Goal: Information Seeking & Learning: Learn about a topic

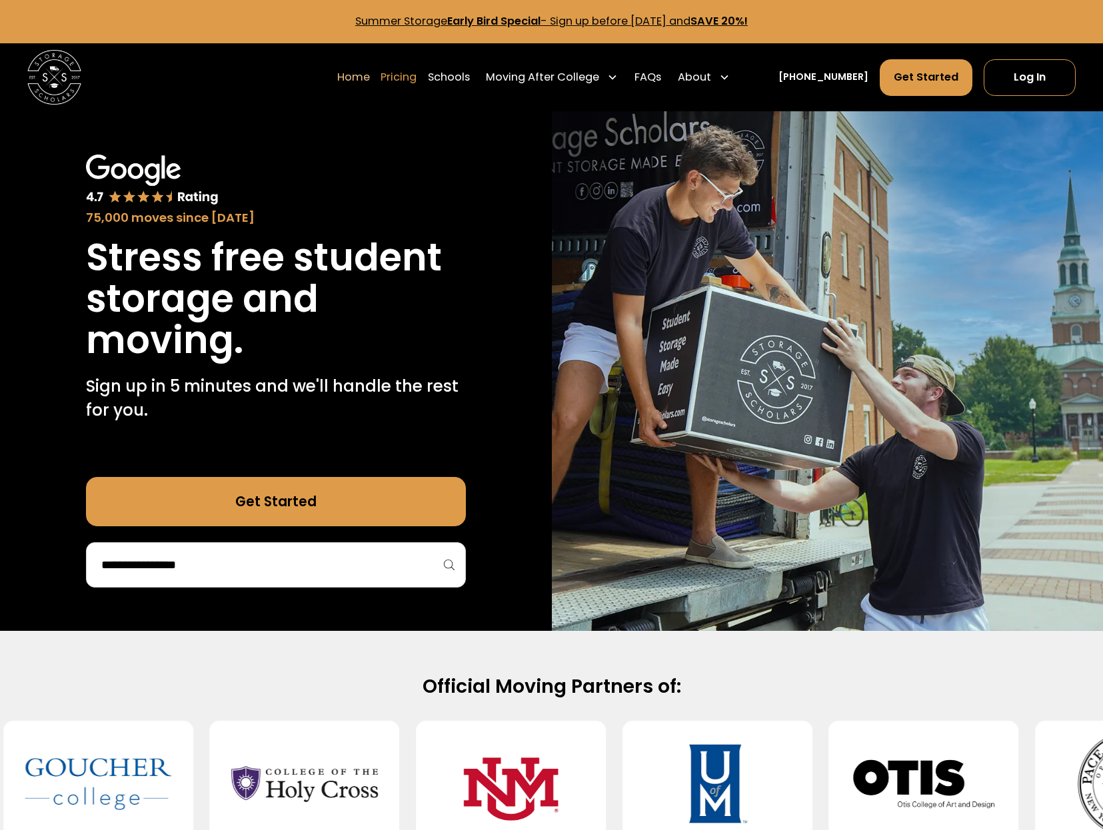
click at [416, 75] on link "Pricing" at bounding box center [398, 78] width 36 height 38
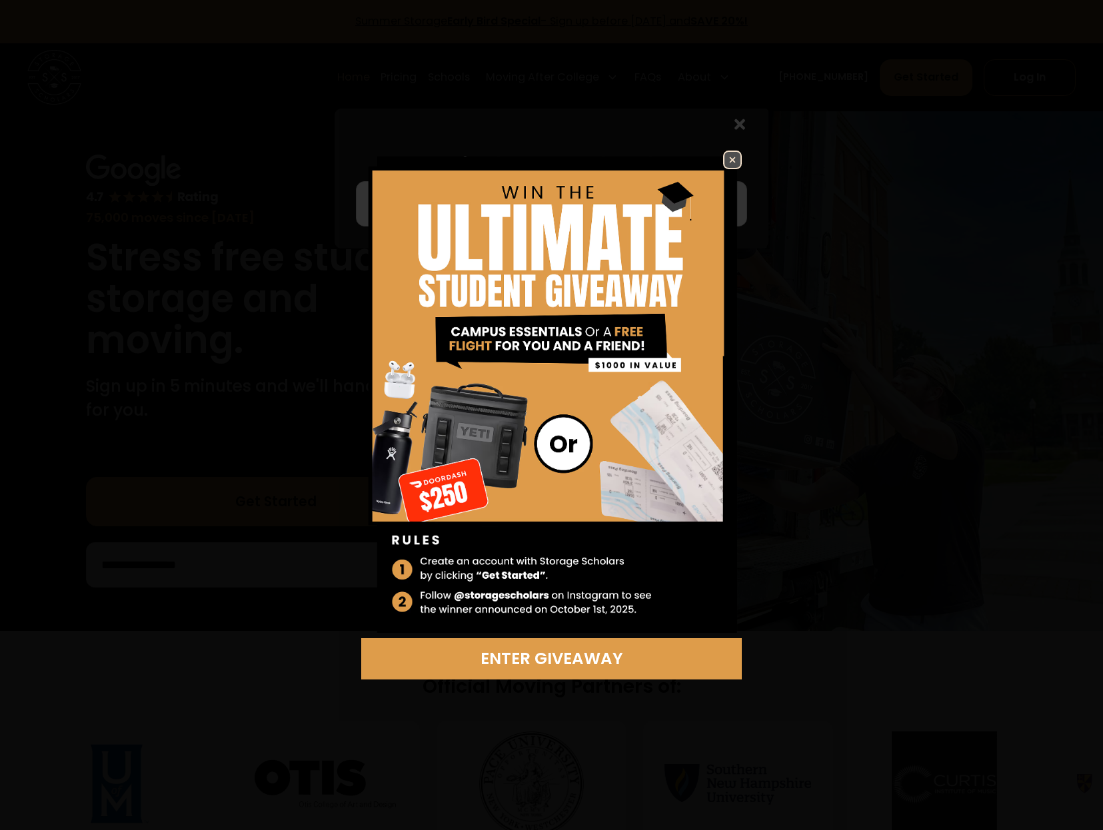
click at [739, 163] on img at bounding box center [732, 160] width 16 height 16
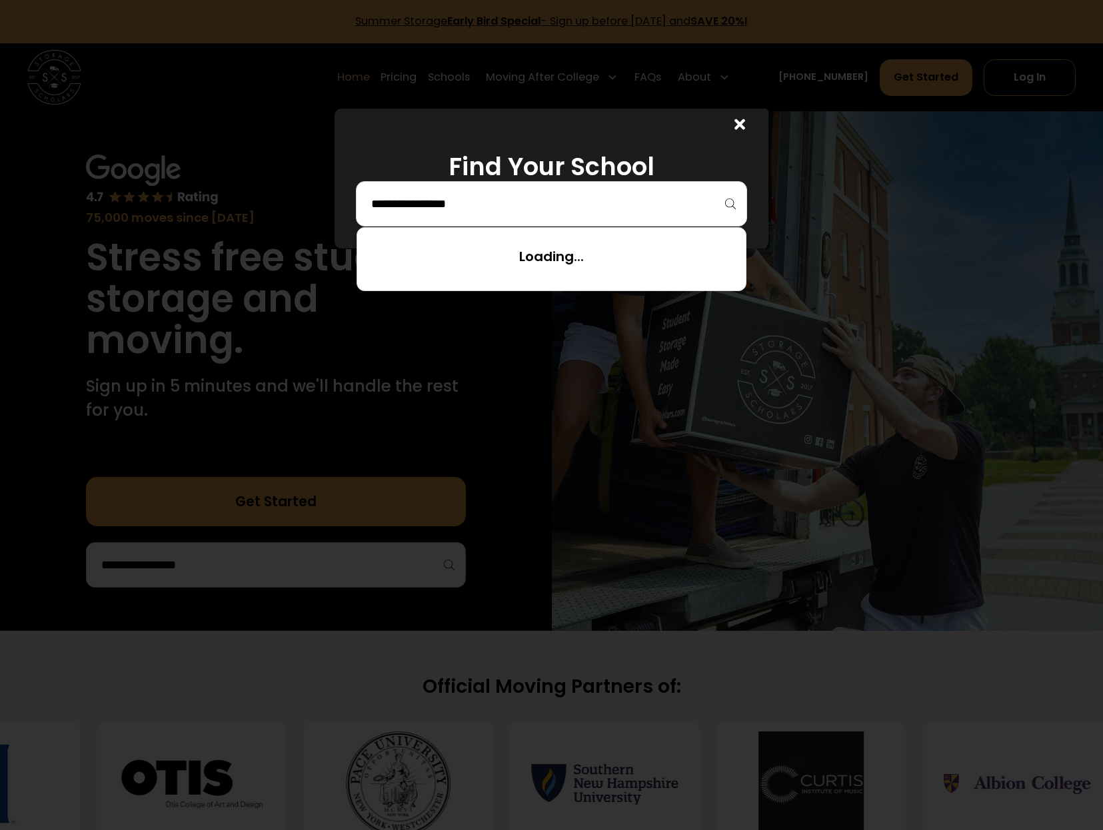
click at [672, 193] on input "search" at bounding box center [551, 204] width 363 height 23
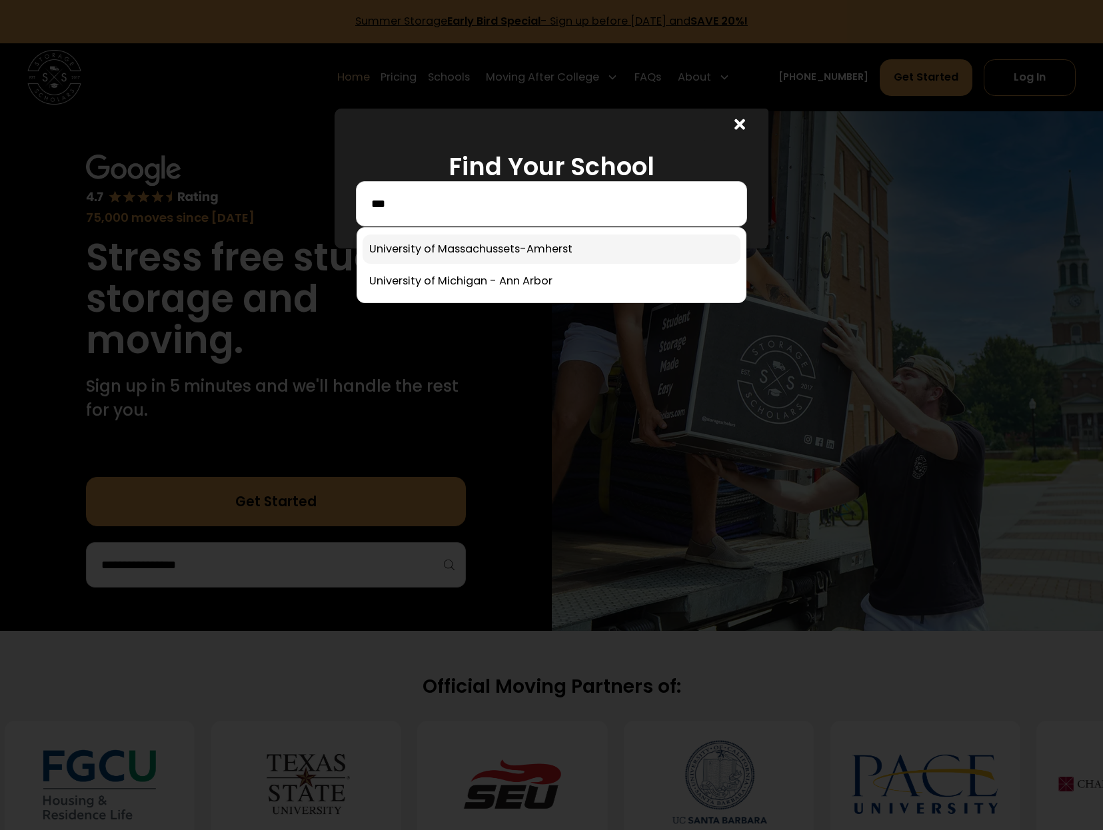
type input "***"
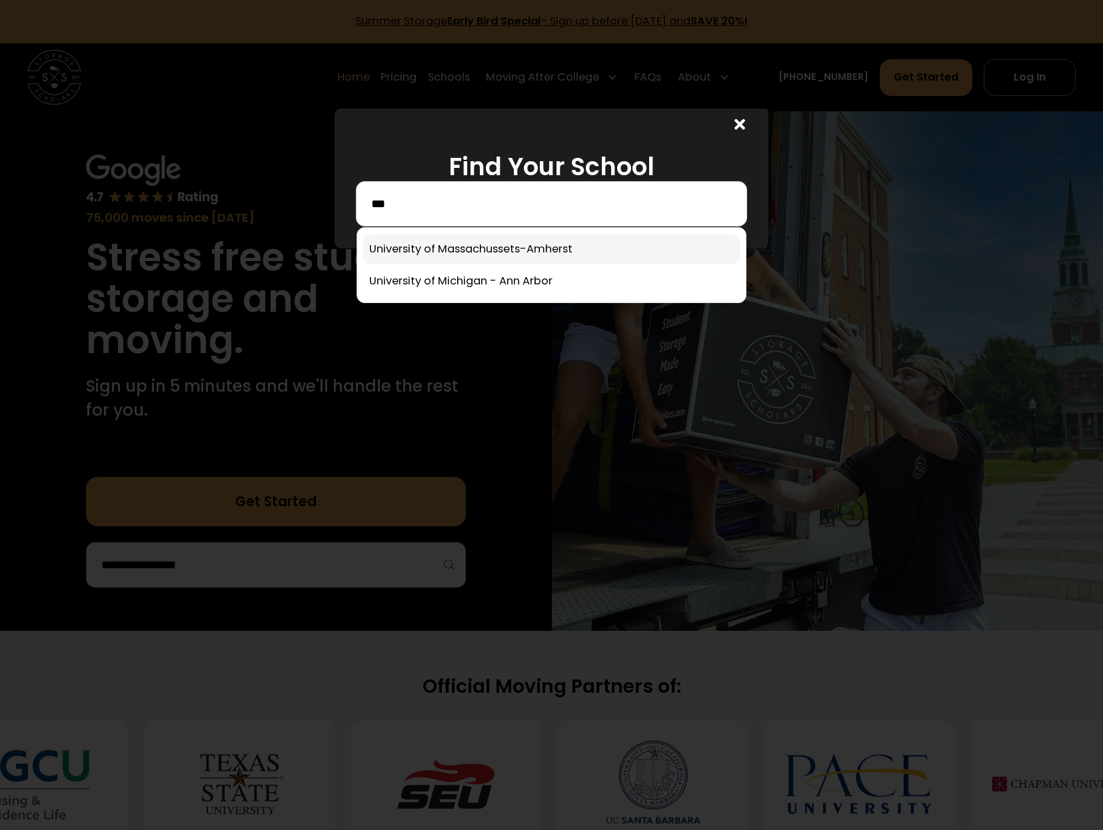
click at [599, 252] on link at bounding box center [551, 249] width 378 height 29
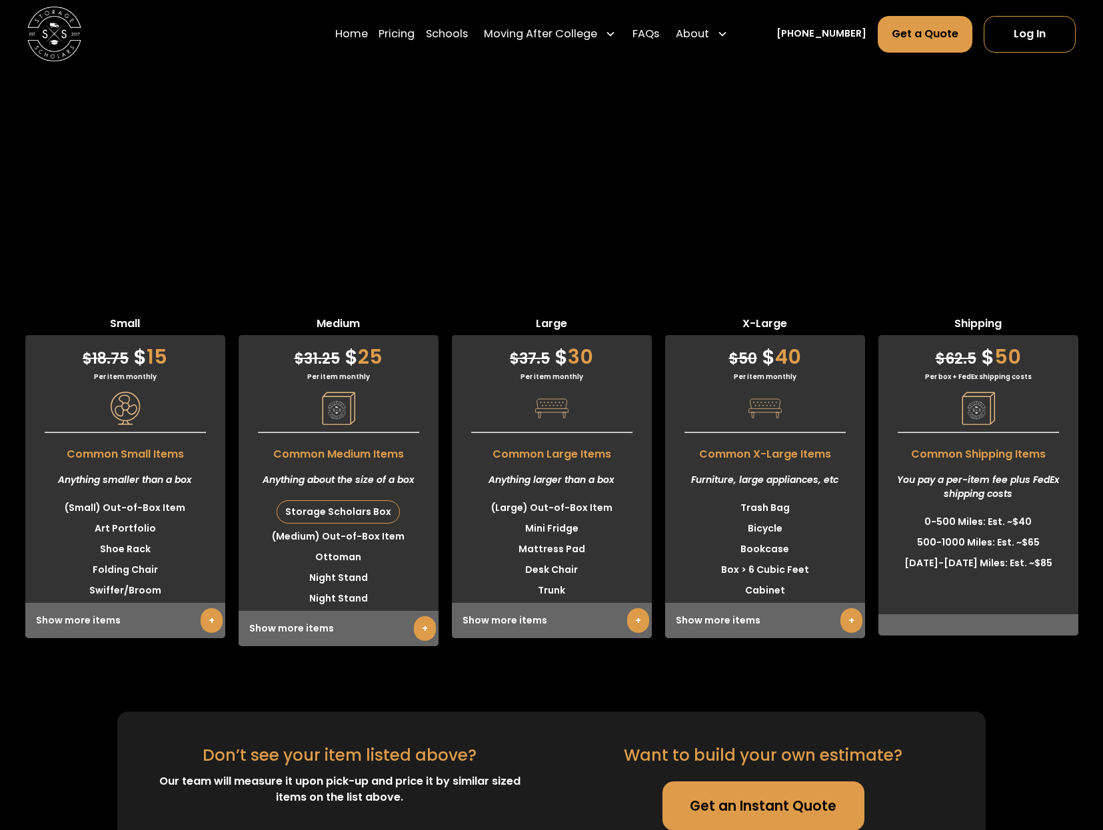
scroll to position [3566, 0]
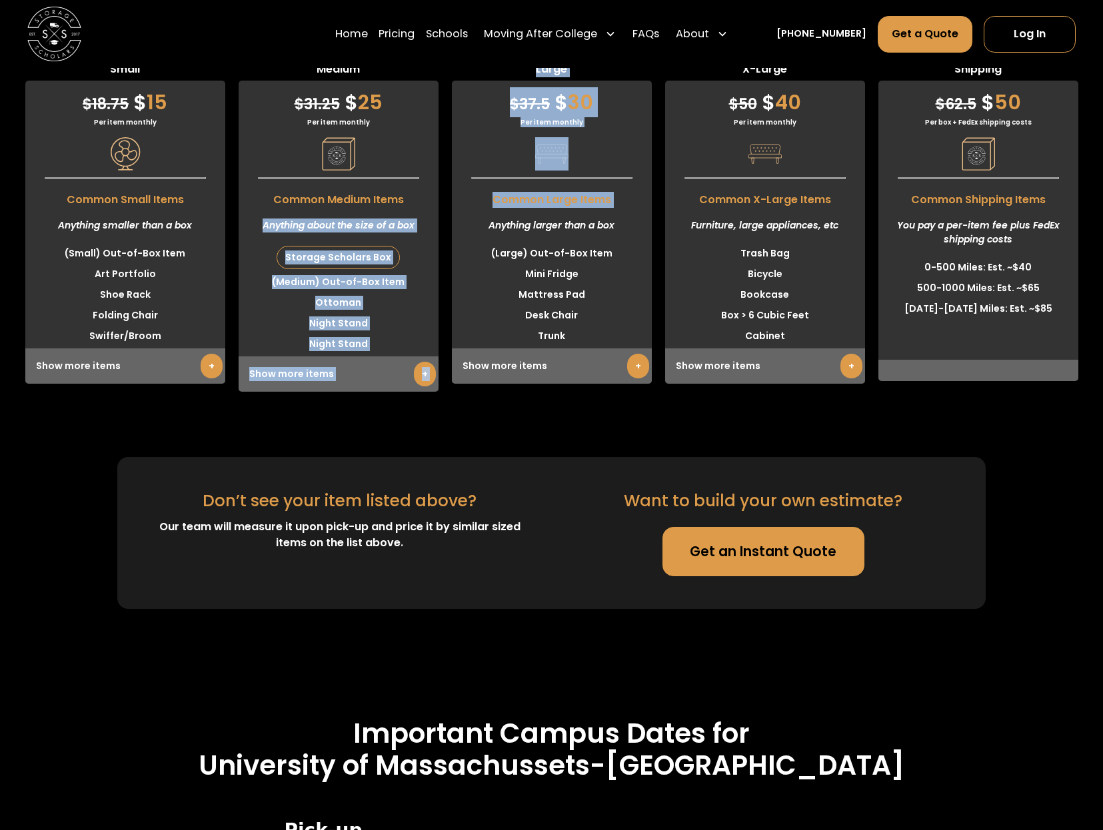
click at [450, 244] on section "Students Store & Save Small $ 18.75 $ 15 Per item monthly Common Small Items An…" at bounding box center [551, 221] width 1103 height 776
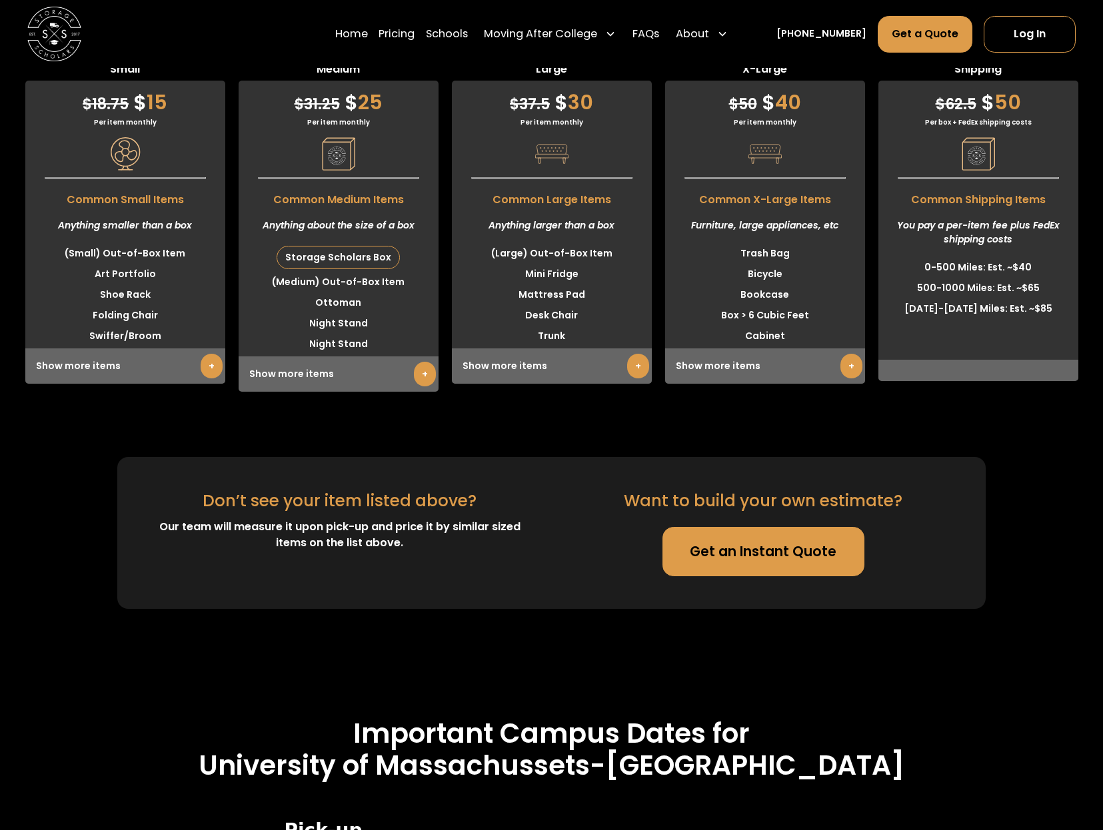
click at [137, 458] on section "Students Store & Save Small $ 18.75 $ 15 Per item monthly Common Small Items An…" at bounding box center [551, 221] width 1103 height 776
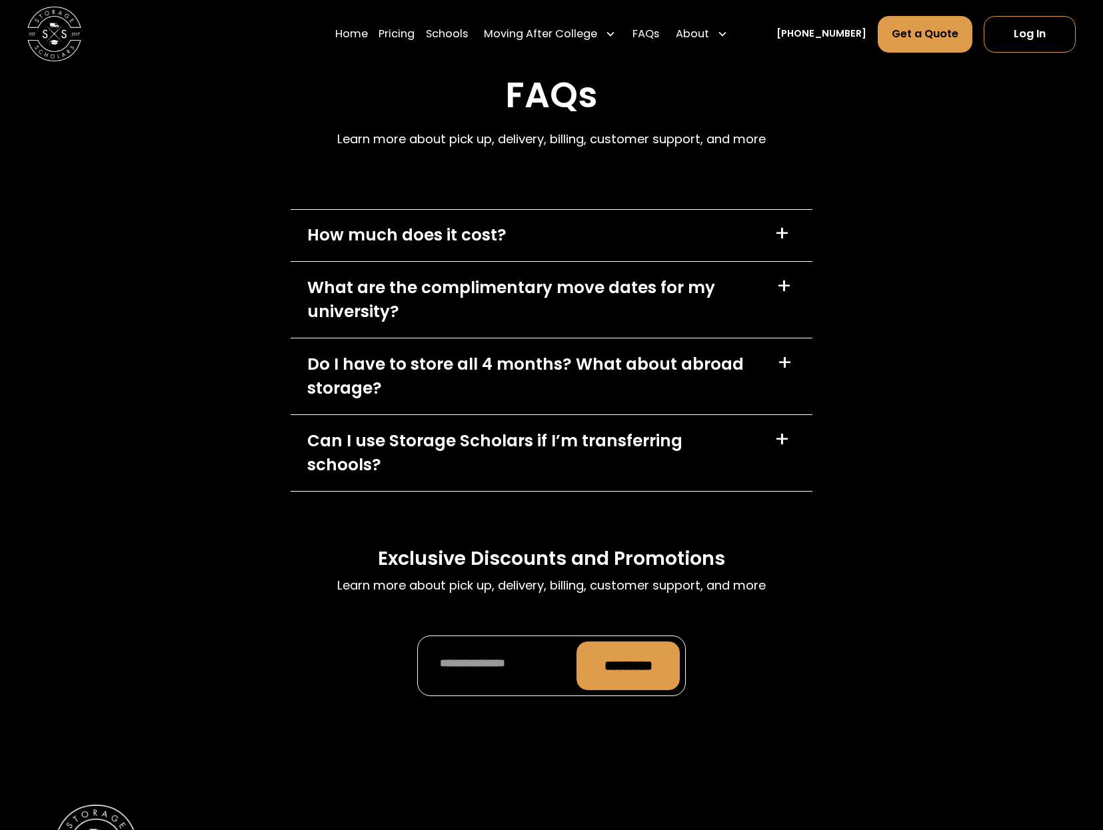
scroll to position [5698, 0]
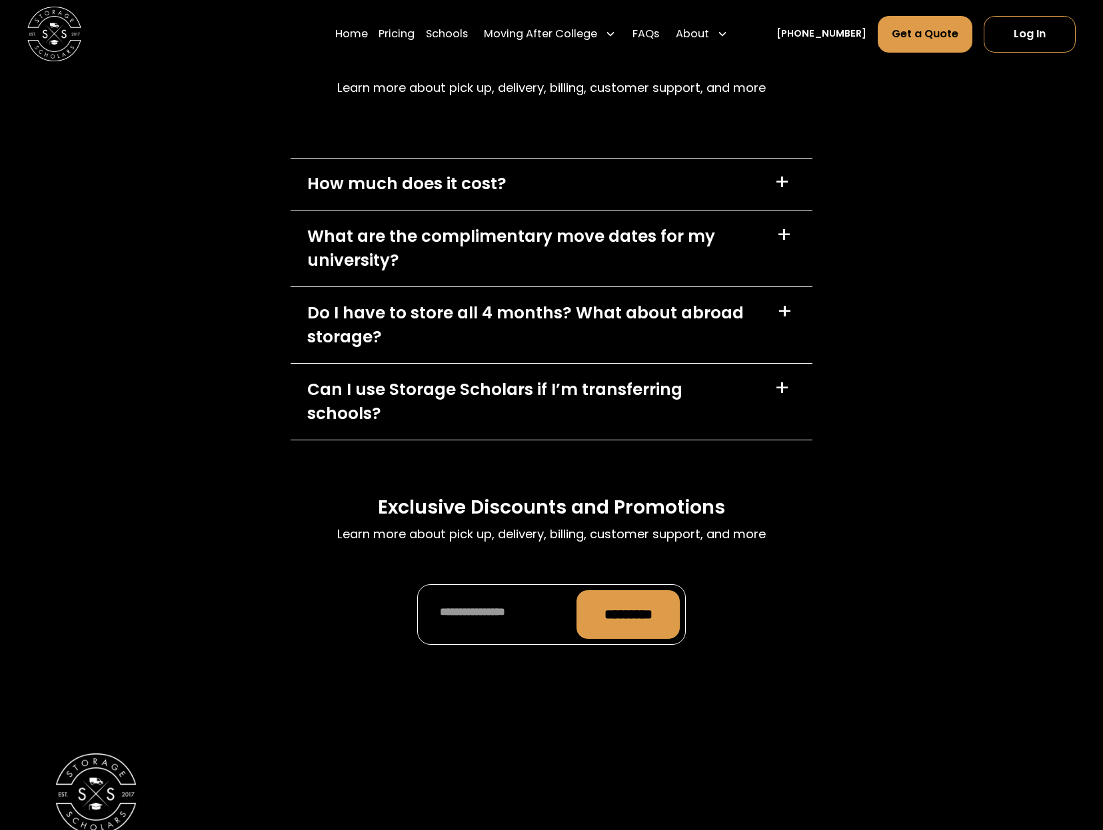
click at [513, 191] on div "How much does it cost? +" at bounding box center [550, 184] width 521 height 51
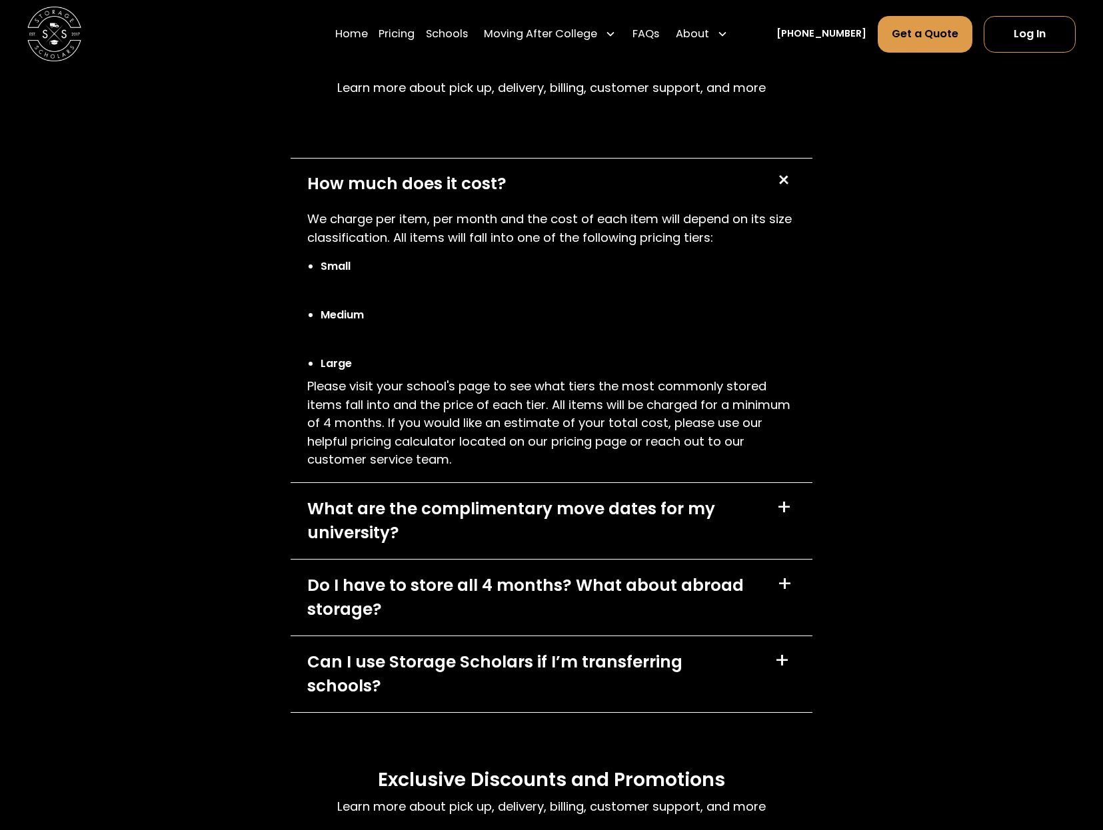
click at [513, 191] on div "How much does it cost? +" at bounding box center [550, 184] width 521 height 51
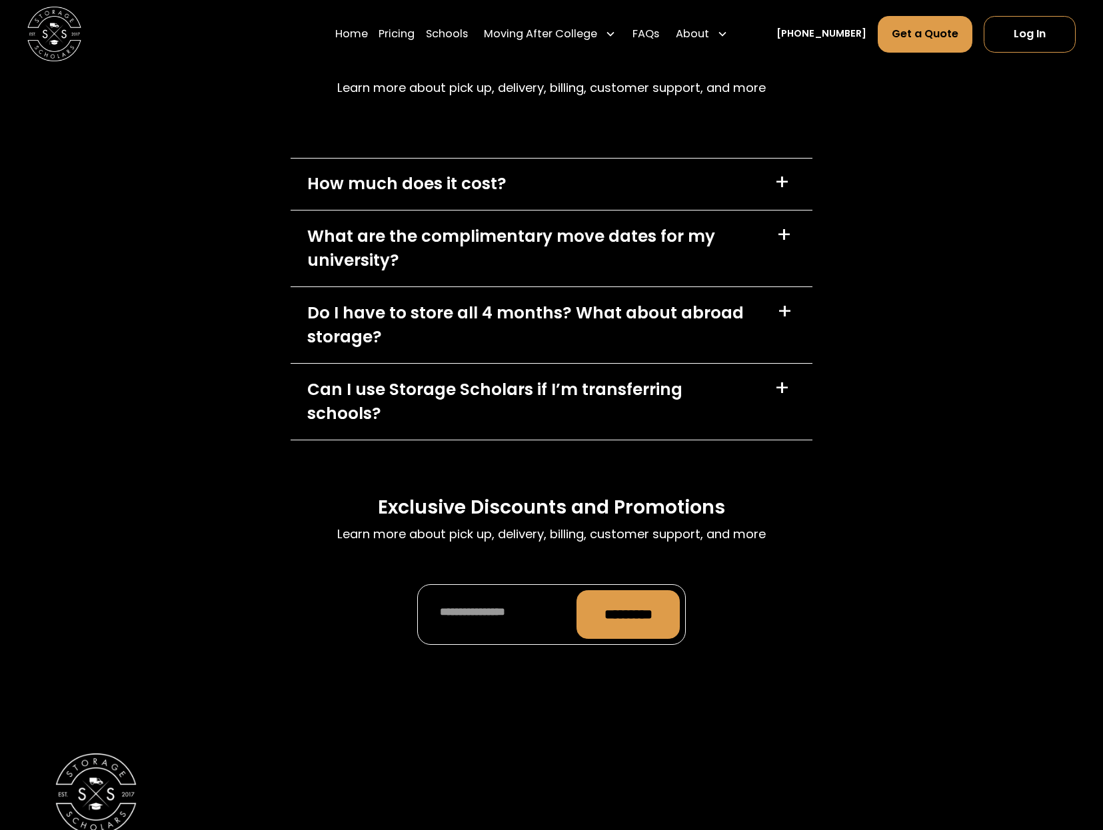
click at [504, 262] on div "What are the complimentary move dates for my university?" at bounding box center [533, 249] width 453 height 49
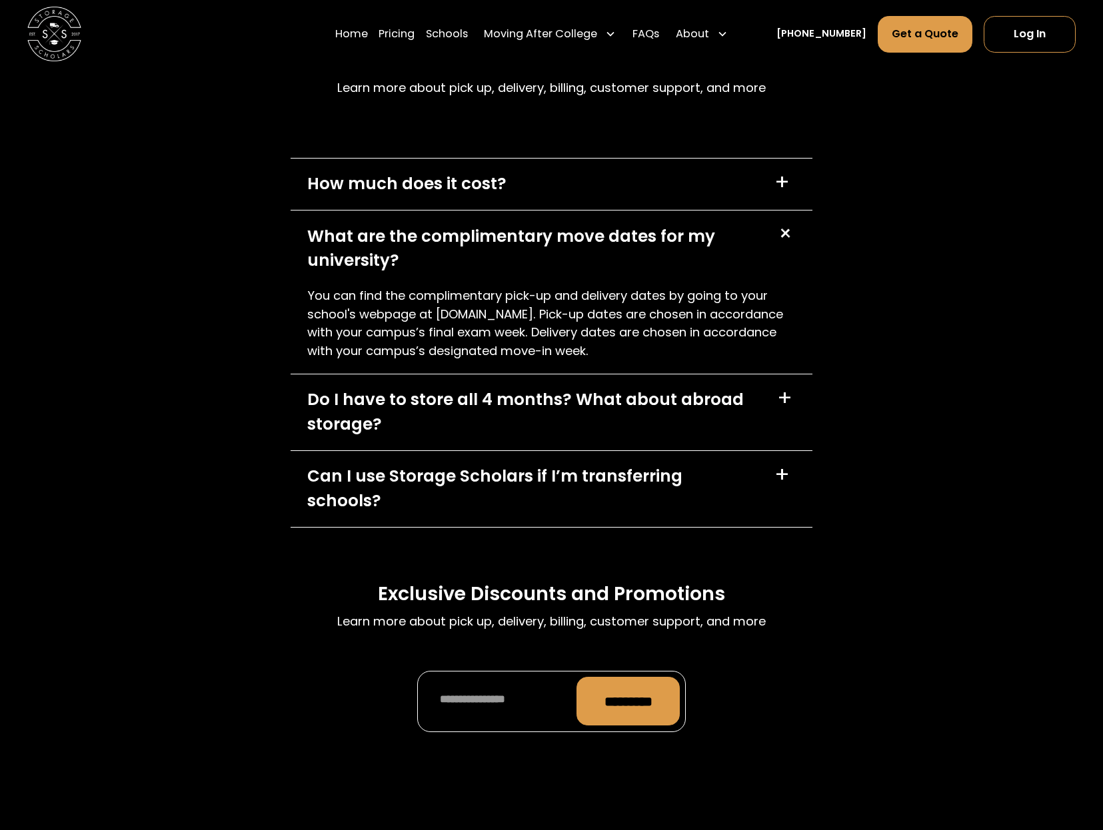
click at [504, 262] on div "What are the complimentary move dates for my university?" at bounding box center [533, 249] width 453 height 49
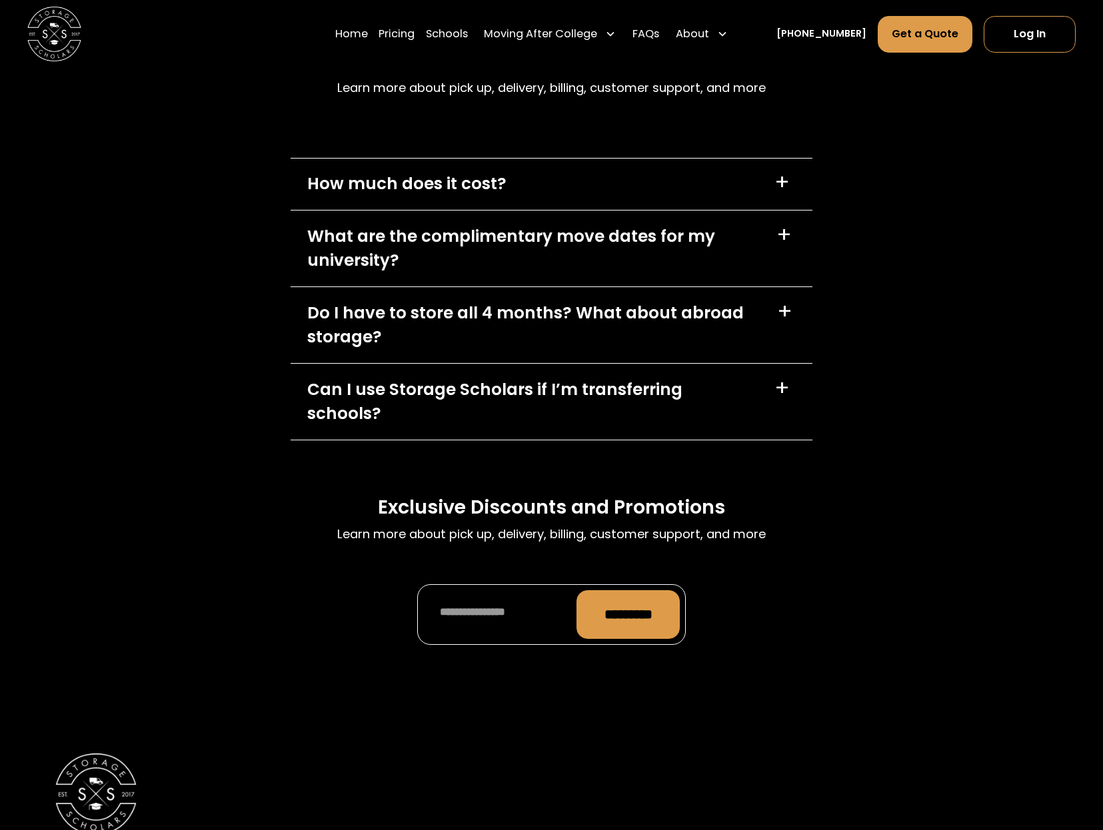
click at [482, 340] on div "Do I have to store all 4 months? What about abroad storage?" at bounding box center [533, 325] width 453 height 49
